Goal: Information Seeking & Learning: Learn about a topic

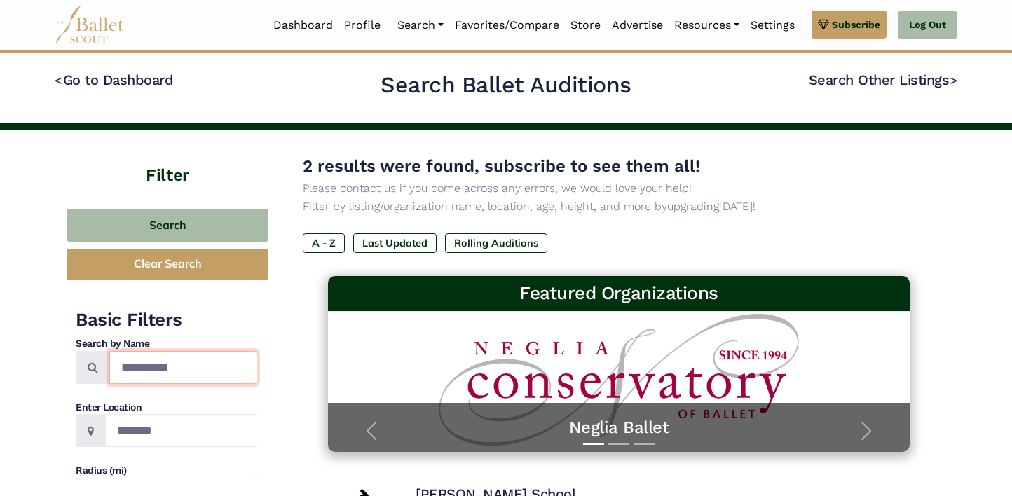
drag, startPoint x: 192, startPoint y: 371, endPoint x: 105, endPoint y: 371, distance: 86.9
click at [105, 371] on div "**********" at bounding box center [166, 367] width 181 height 33
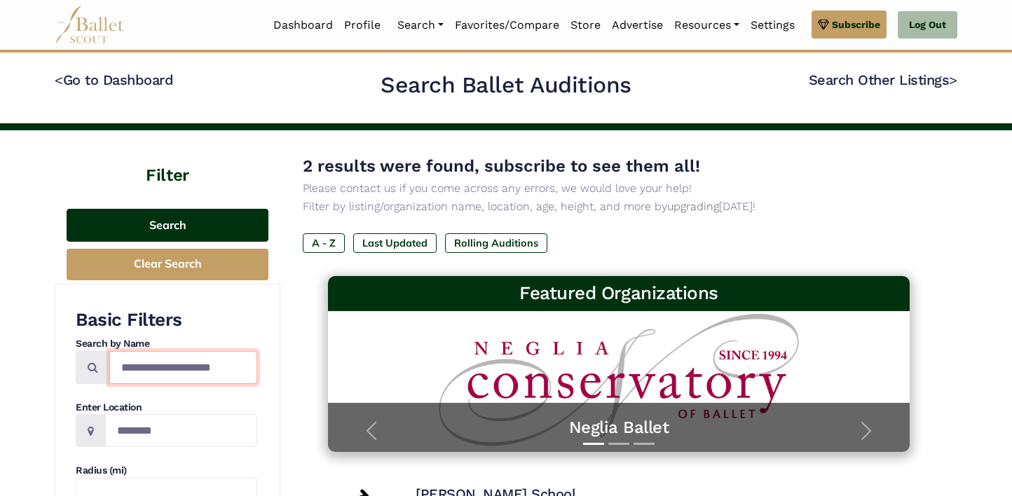
type input "**********"
click at [201, 225] on button "Search" at bounding box center [168, 225] width 202 height 33
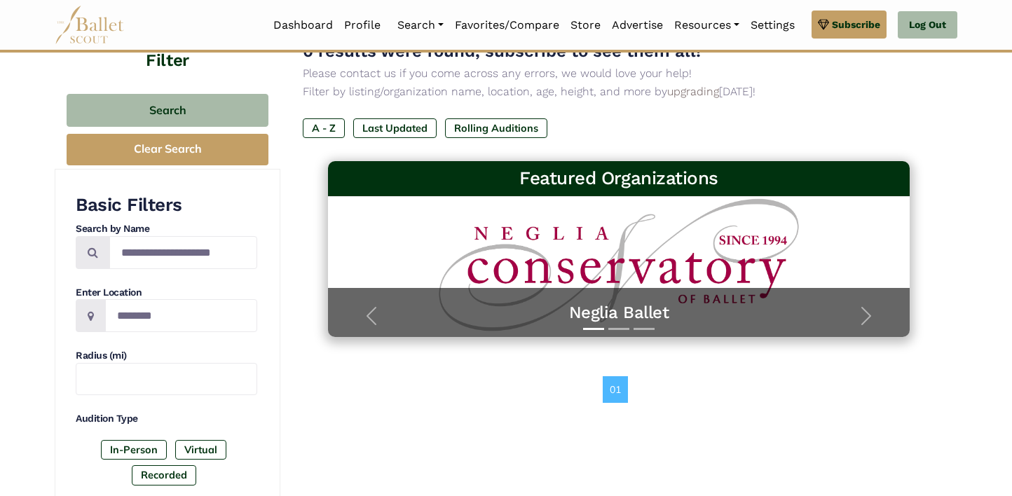
scroll to position [125, 0]
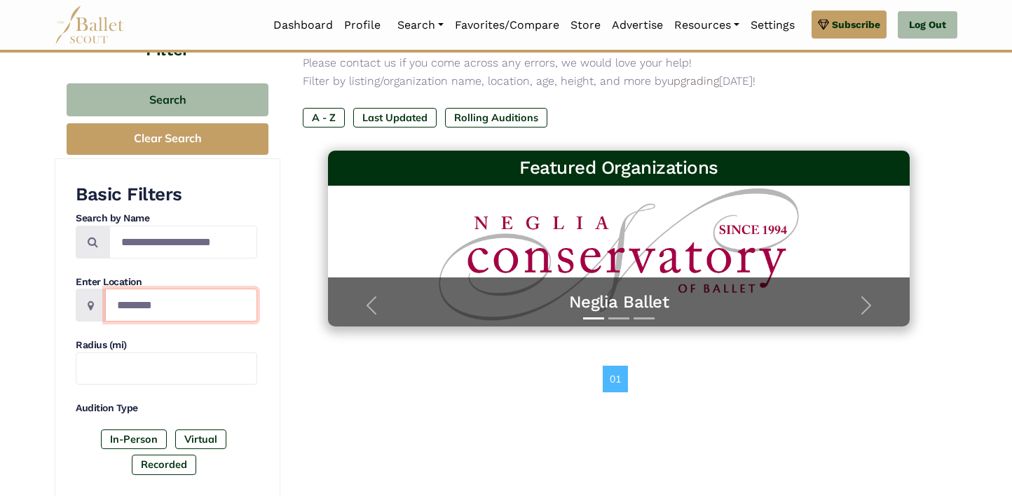
click at [137, 305] on input "Location" at bounding box center [181, 305] width 152 height 33
type input "*********"
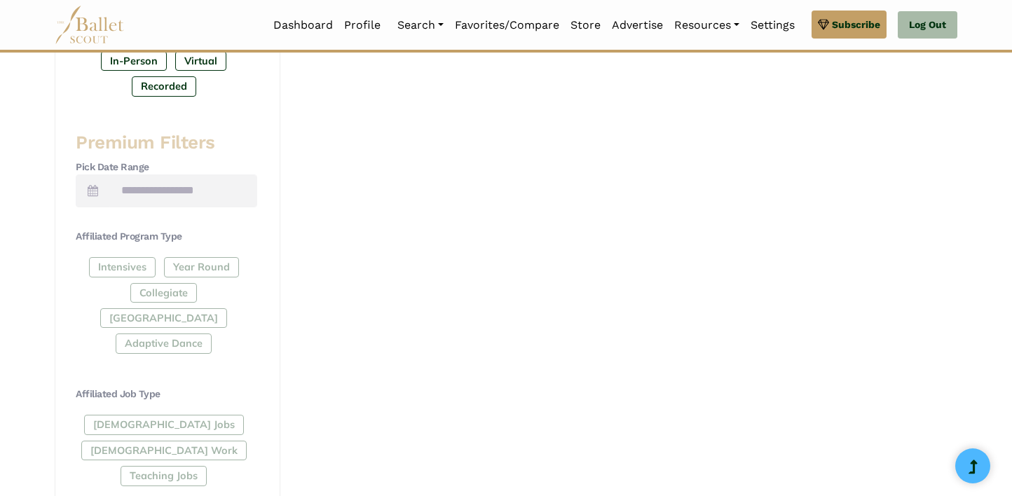
scroll to position [540, 0]
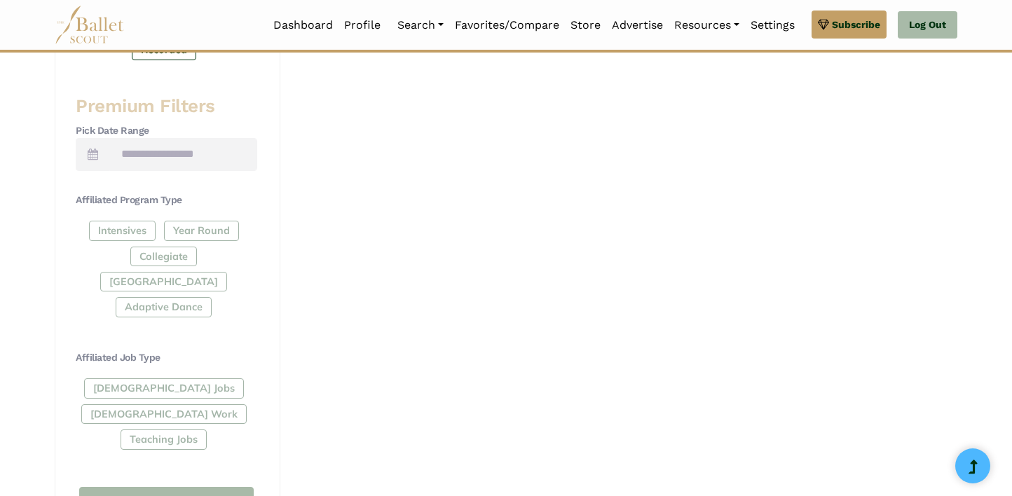
click at [116, 232] on div "Intensives Year Round Collegiate [GEOGRAPHIC_DATA] Adaptive Dance" at bounding box center [166, 272] width 181 height 102
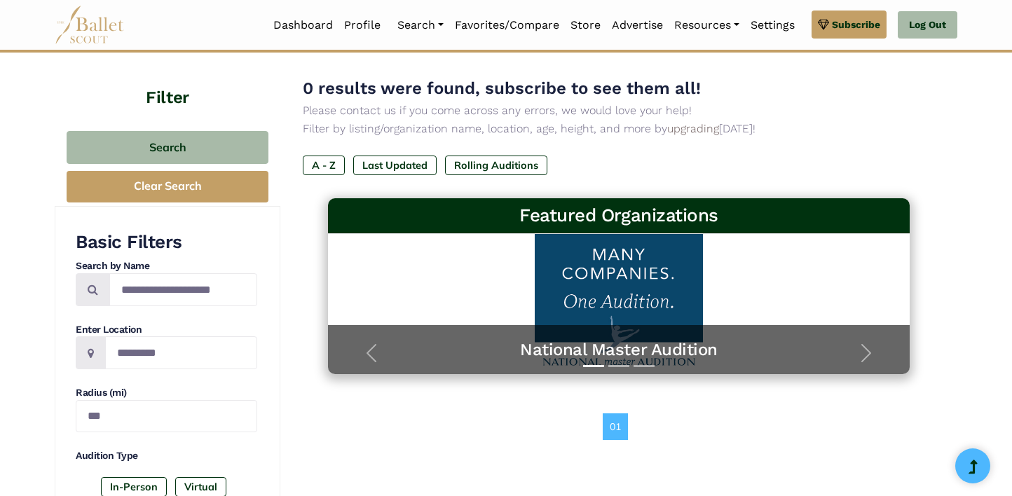
scroll to position [0, 0]
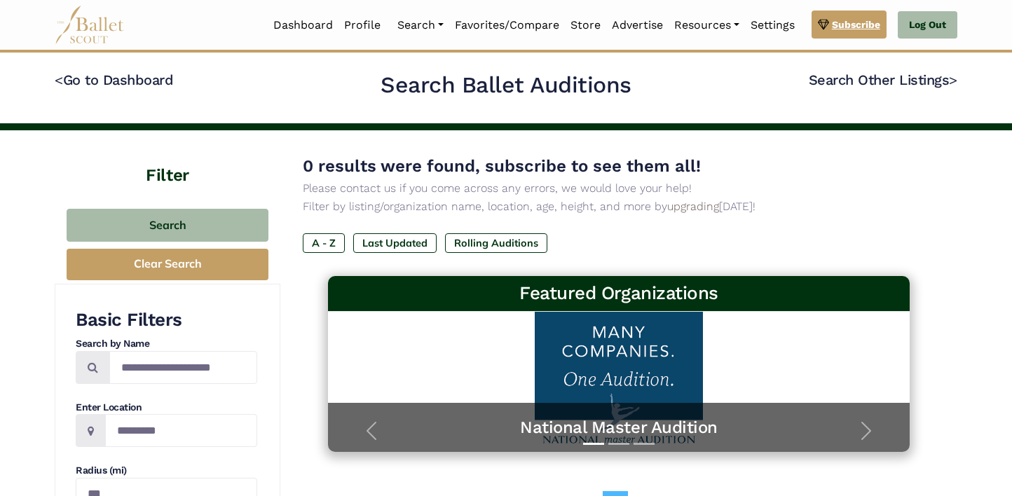
click at [865, 24] on span "Subscribe" at bounding box center [856, 24] width 48 height 15
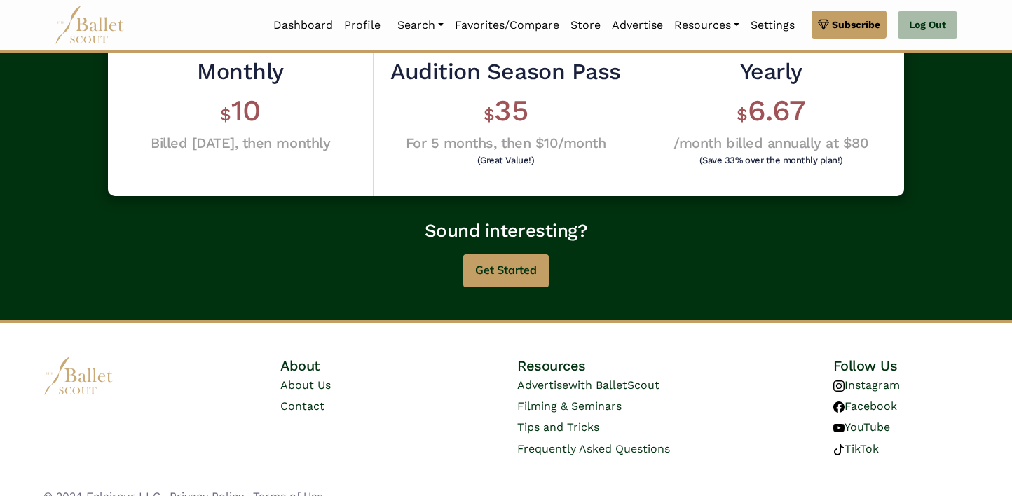
scroll to position [458, 0]
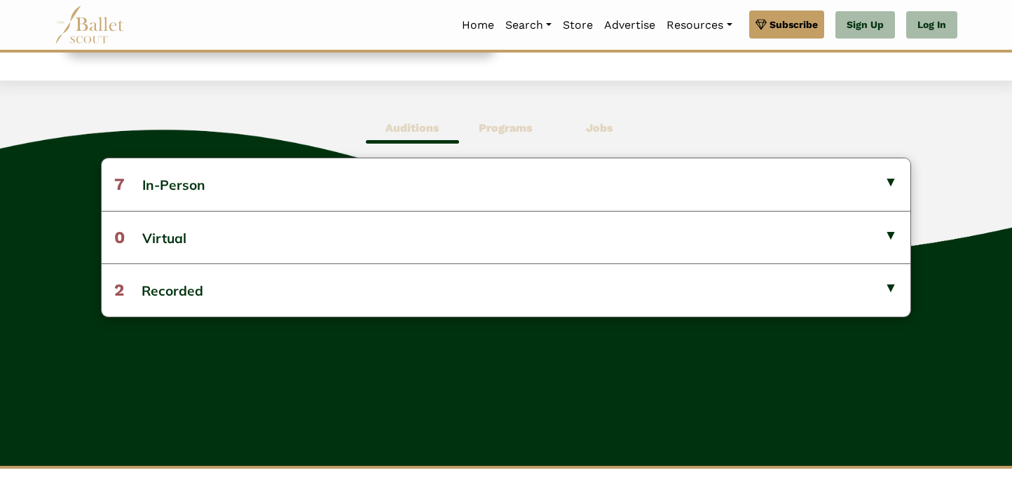
scroll to position [343, 0]
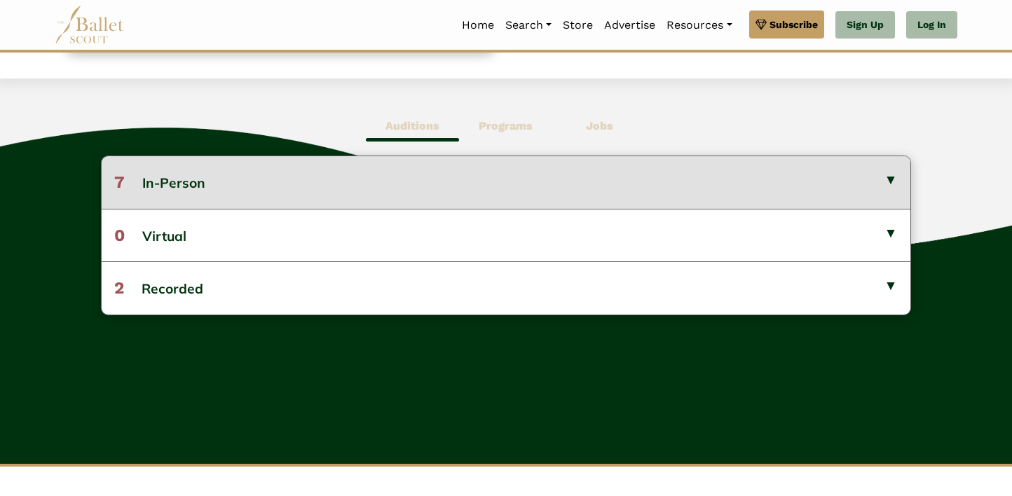
click at [186, 183] on button "7 In-Person" at bounding box center [506, 182] width 808 height 52
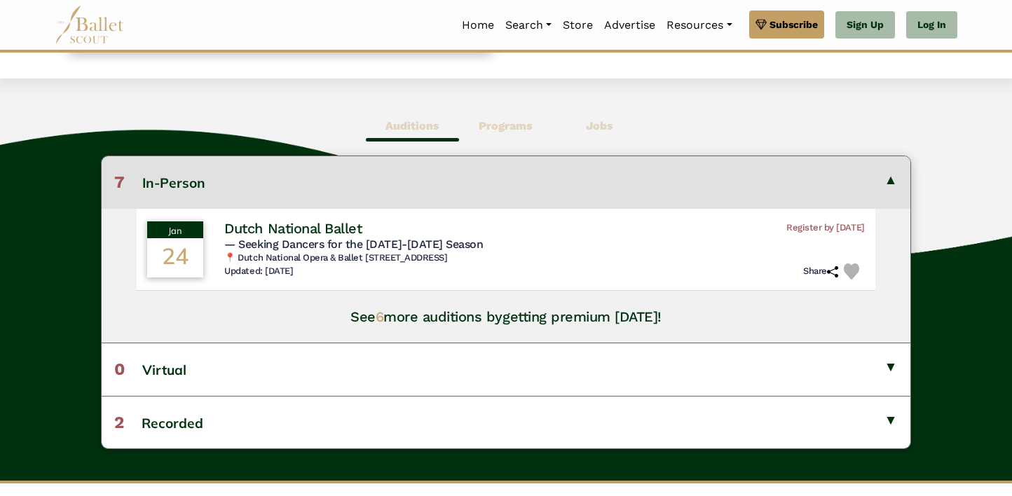
click at [381, 317] on span "6" at bounding box center [380, 316] width 8 height 17
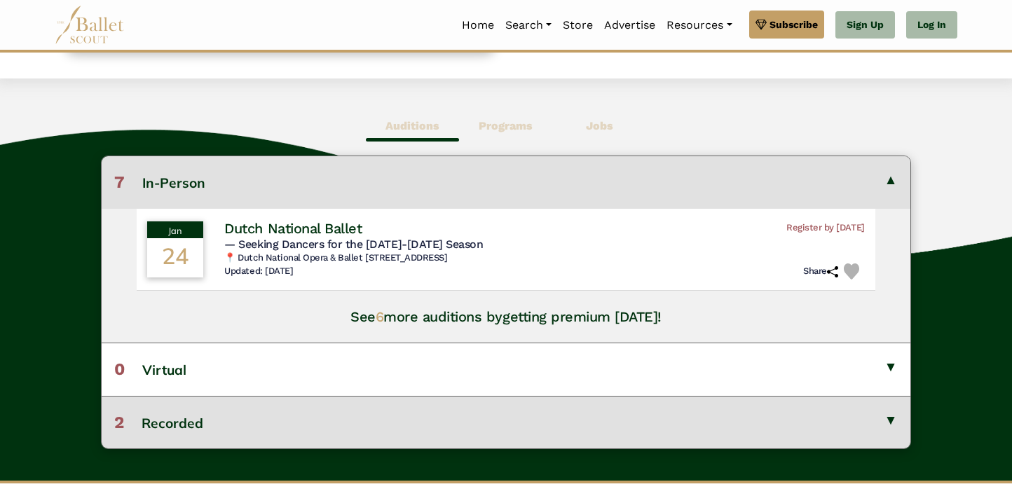
click at [265, 423] on button "2 Recorded" at bounding box center [506, 422] width 808 height 53
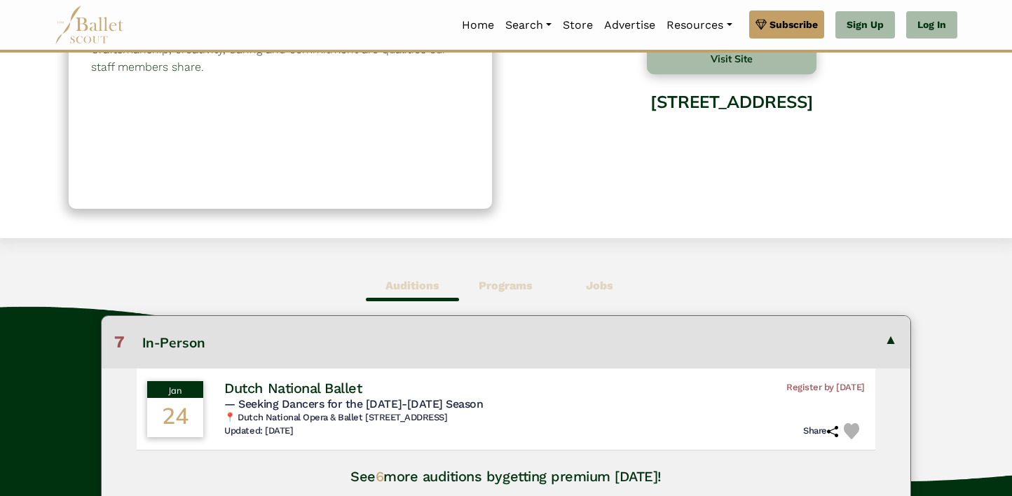
scroll to position [0, 0]
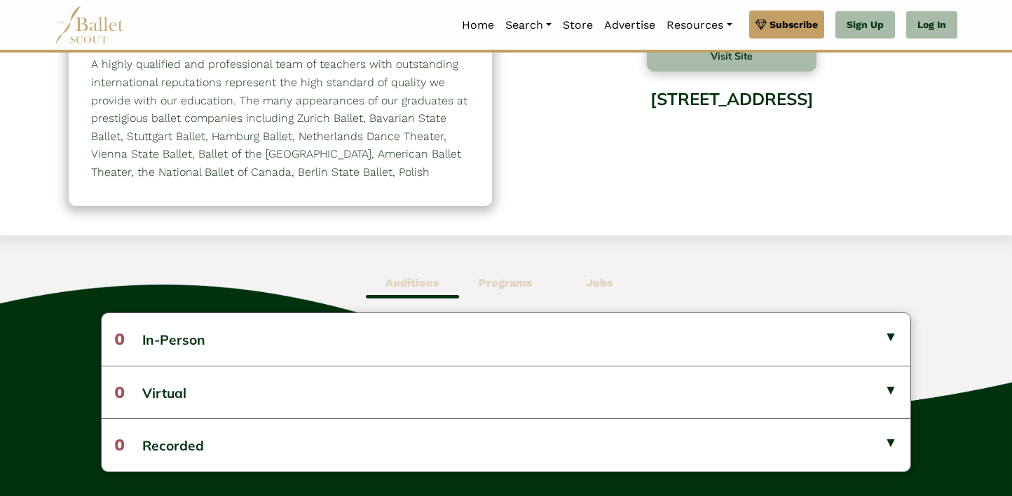
scroll to position [189, 0]
